Goal: Task Accomplishment & Management: Manage account settings

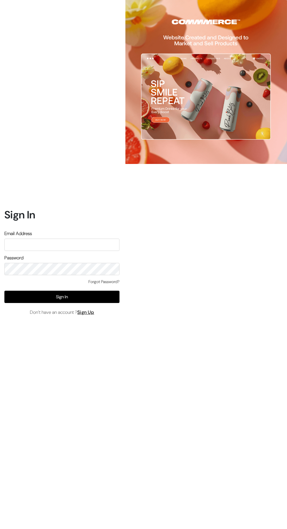
click at [57, 251] on input "text" at bounding box center [61, 244] width 115 height 12
type input "annamsfoods@gmail.com"
click at [53, 303] on button "Sign In" at bounding box center [61, 297] width 115 height 12
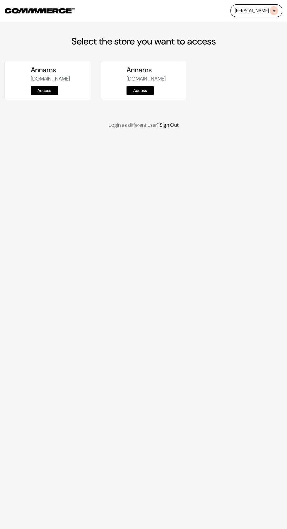
click at [44, 95] on link "Access" at bounding box center [44, 90] width 27 height 9
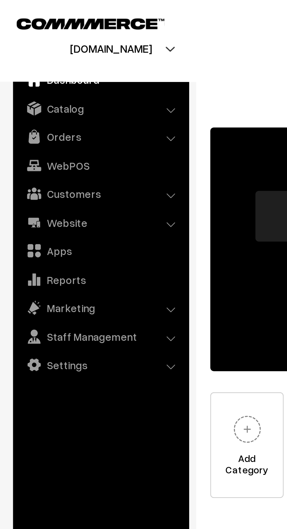
click at [34, 50] on link "Catalog" at bounding box center [42, 45] width 70 height 11
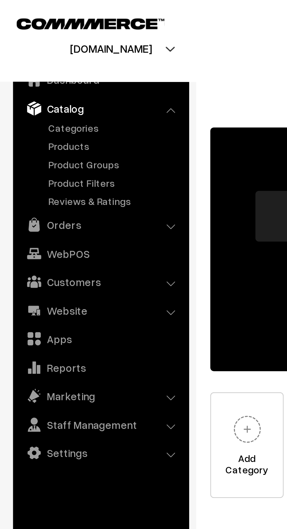
click at [33, 61] on link "Products" at bounding box center [48, 61] width 58 height 6
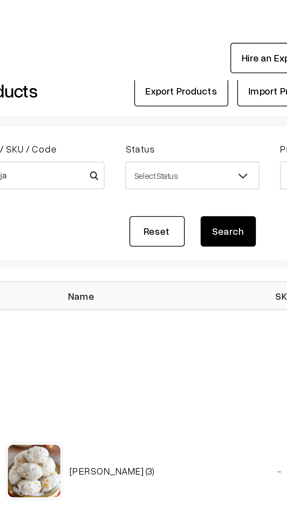
type input "Sema ja"
click at [193, 99] on button "Search" at bounding box center [196, 98] width 23 height 13
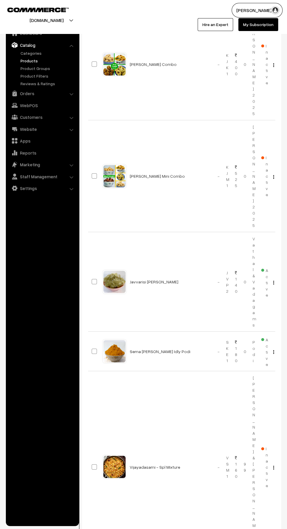
scroll to position [151, 0]
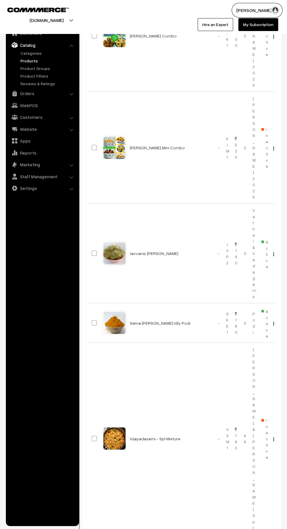
click at [166, 325] on link "Sema [PERSON_NAME] Idly Podi" at bounding box center [160, 322] width 61 height 5
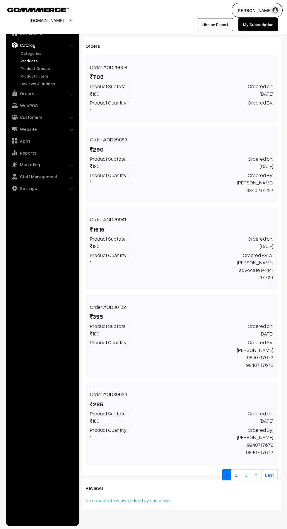
scroll to position [222, 0]
click at [271, 469] on link "Last" at bounding box center [269, 474] width 16 height 11
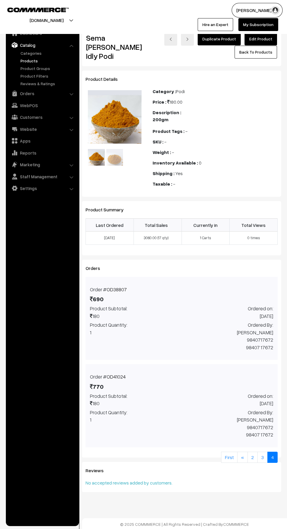
click at [119, 373] on link "OD41024" at bounding box center [116, 376] width 19 height 6
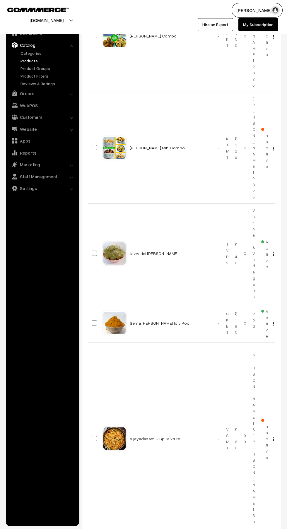
scroll to position [150, 0]
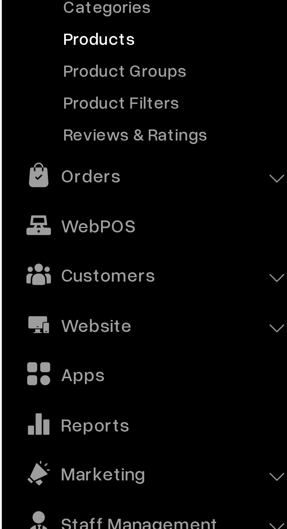
click at [30, 94] on link "Orders" at bounding box center [42, 93] width 70 height 11
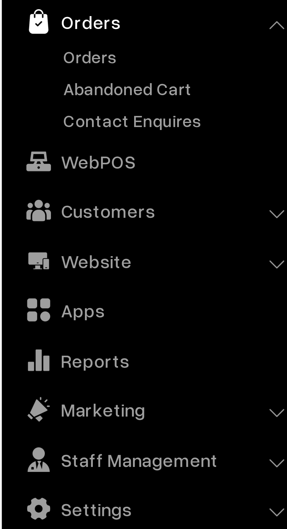
click at [31, 66] on link "Orders" at bounding box center [48, 65] width 58 height 6
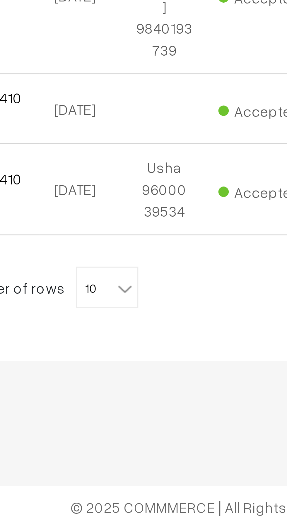
click at [125, 455] on span "10" at bounding box center [130, 461] width 17 height 12
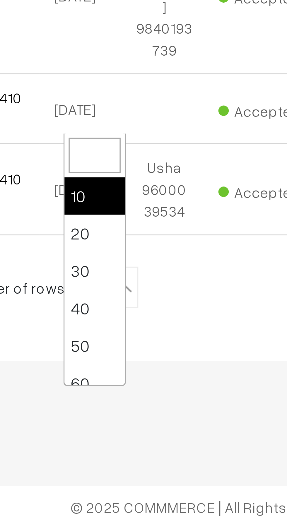
scroll to position [47, 0]
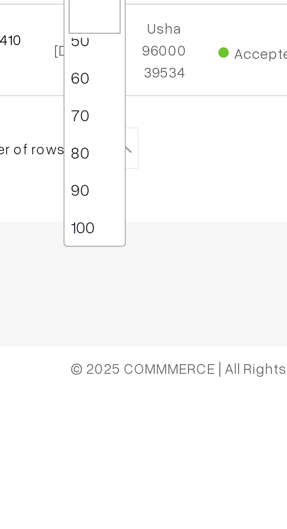
select select "100"
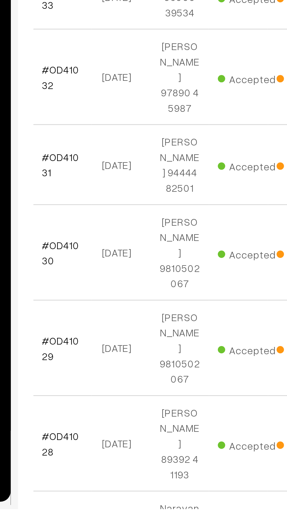
scroll to position [846, 0]
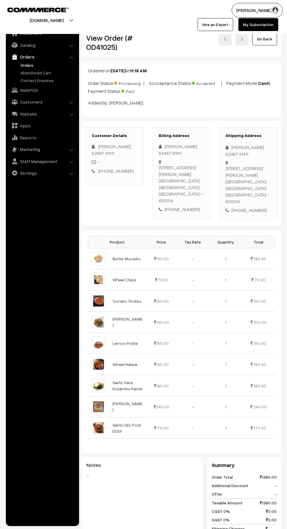
scroll to position [8, 0]
